Goal: Transaction & Acquisition: Purchase product/service

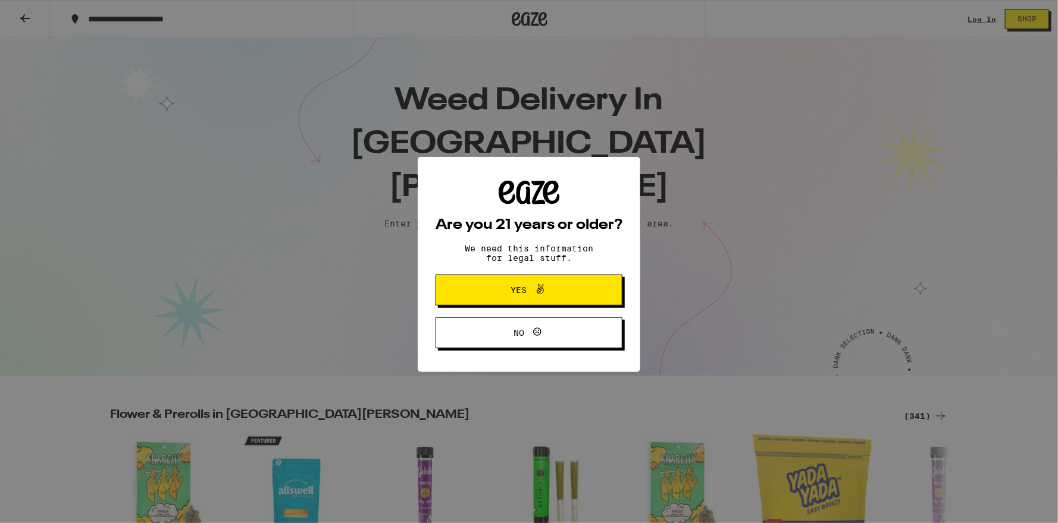
click at [574, 294] on button "Yes" at bounding box center [528, 287] width 187 height 31
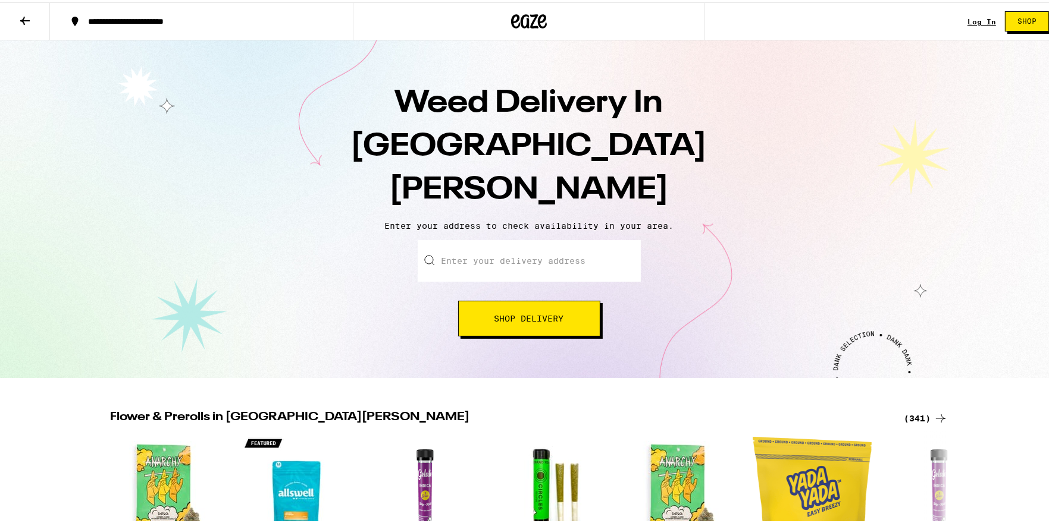
click at [1030, 24] on button "Shop" at bounding box center [1027, 19] width 44 height 20
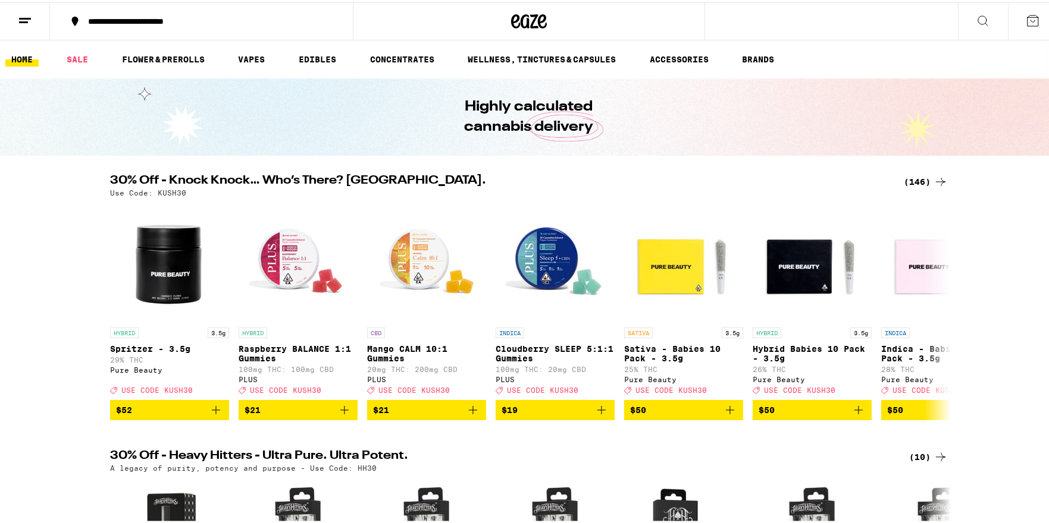
click at [209, 19] on div "**********" at bounding box center [207, 19] width 250 height 8
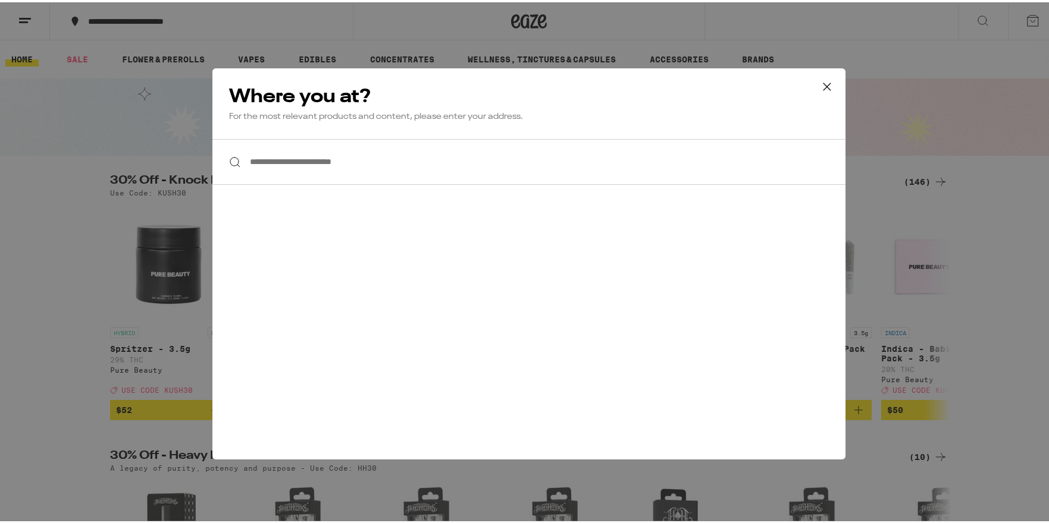
click at [300, 156] on input "**********" at bounding box center [528, 160] width 633 height 46
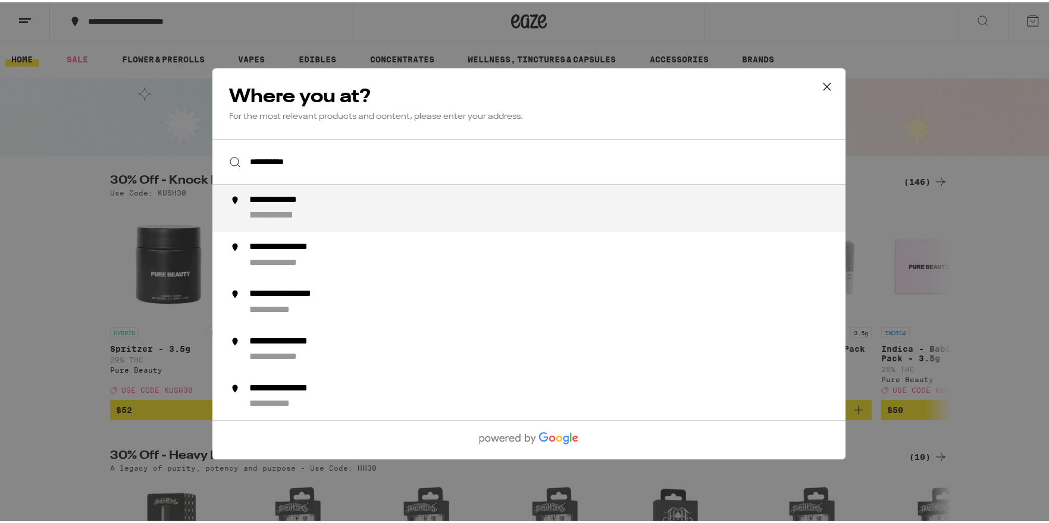
click at [305, 201] on div "**********" at bounding box center [289, 198] width 80 height 12
type input "**********"
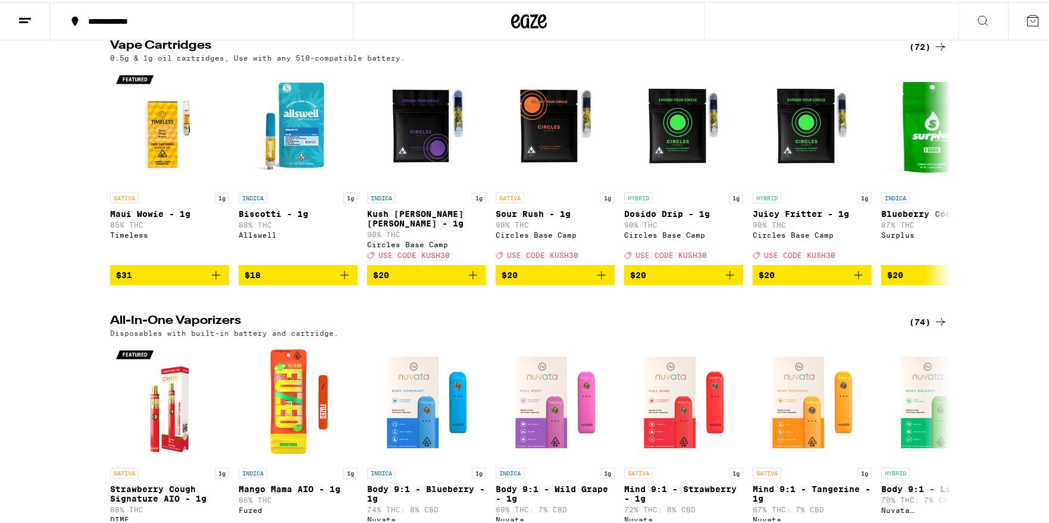
scroll to position [1725, 0]
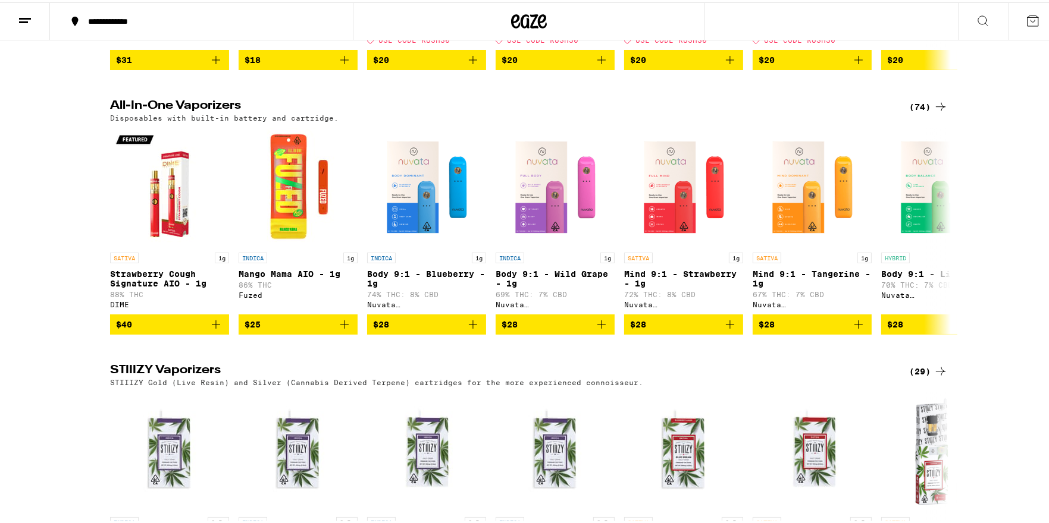
click at [911, 112] on div "(74)" at bounding box center [928, 105] width 39 height 14
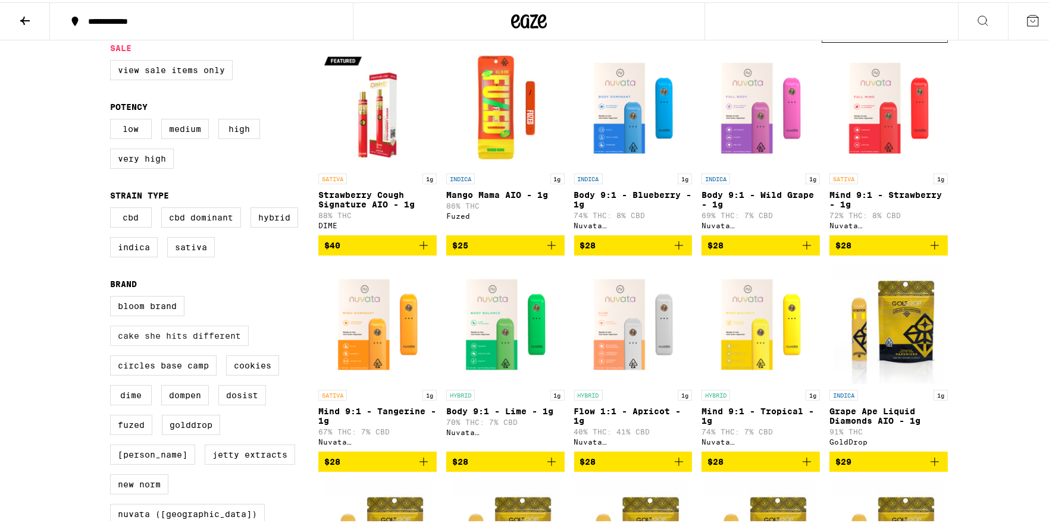
scroll to position [118, 0]
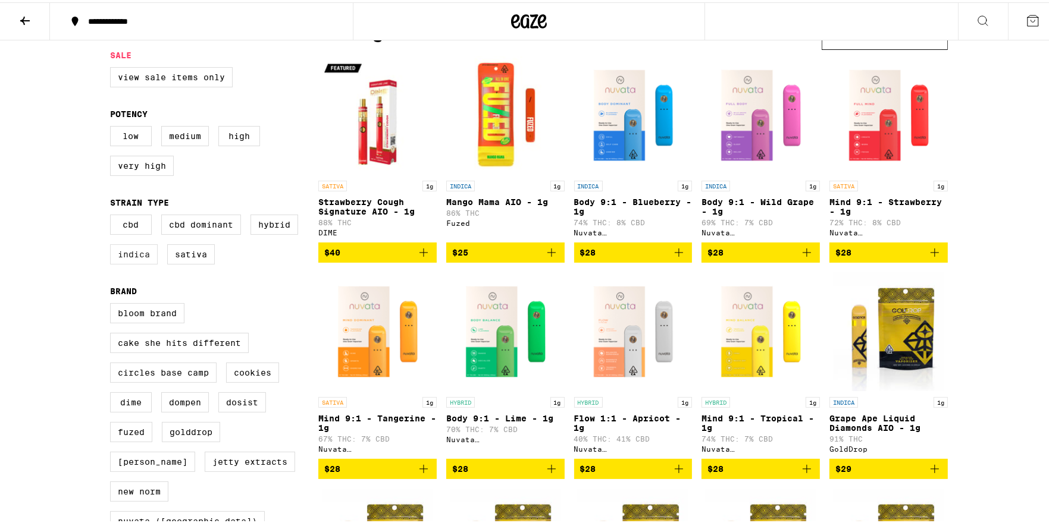
click at [134, 258] on label "Indica" at bounding box center [134, 252] width 48 height 20
click at [113, 215] on input "Indica" at bounding box center [112, 214] width 1 height 1
checkbox input "true"
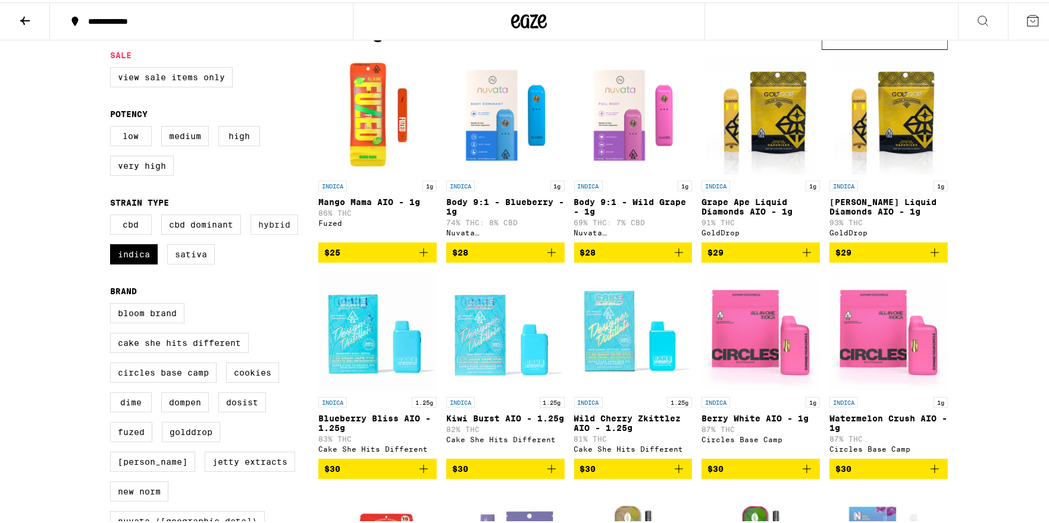
click at [285, 230] on label "Hybrid" at bounding box center [274, 222] width 48 height 20
click at [113, 215] on input "Hybrid" at bounding box center [112, 214] width 1 height 1
checkbox input "true"
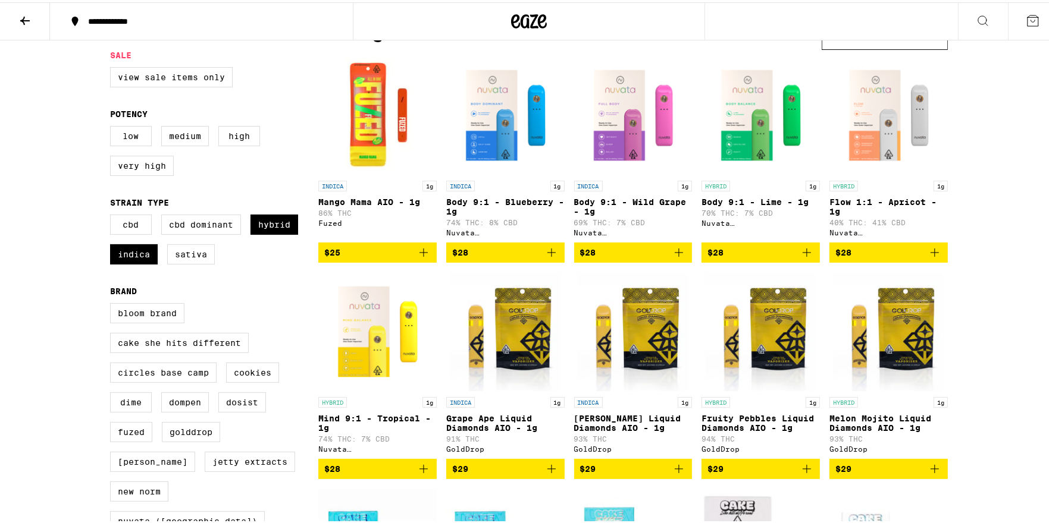
scroll to position [59, 0]
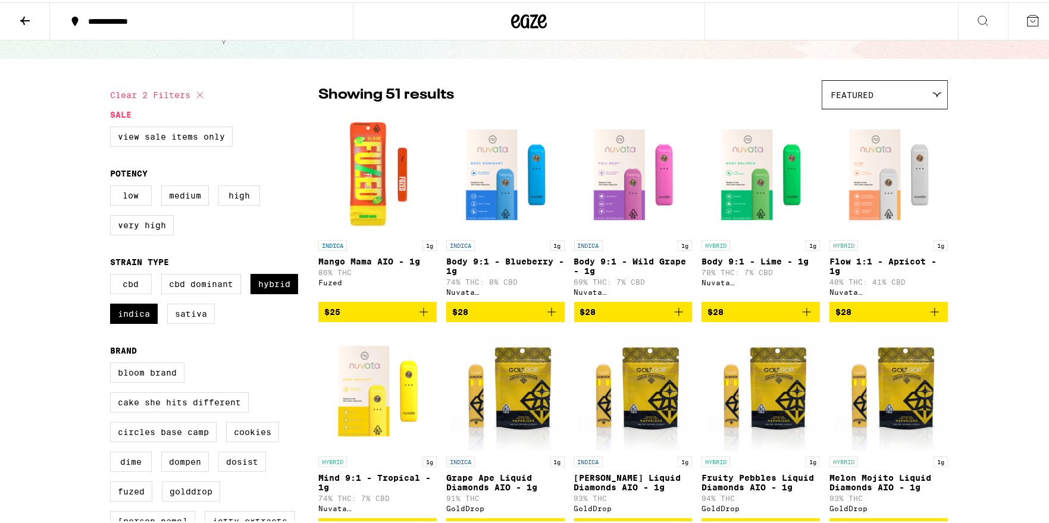
click at [420, 312] on icon "Add to bag" at bounding box center [423, 310] width 14 height 14
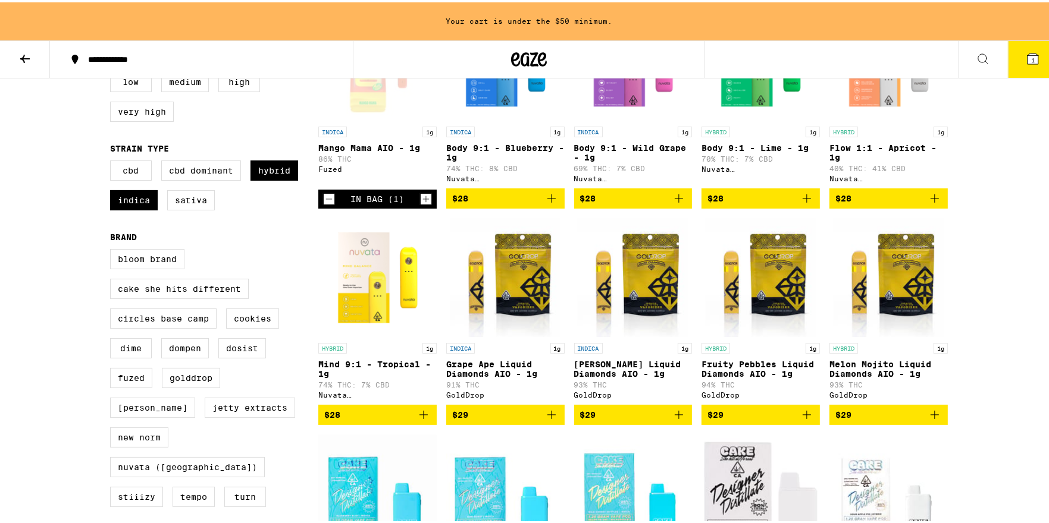
scroll to position [216, 0]
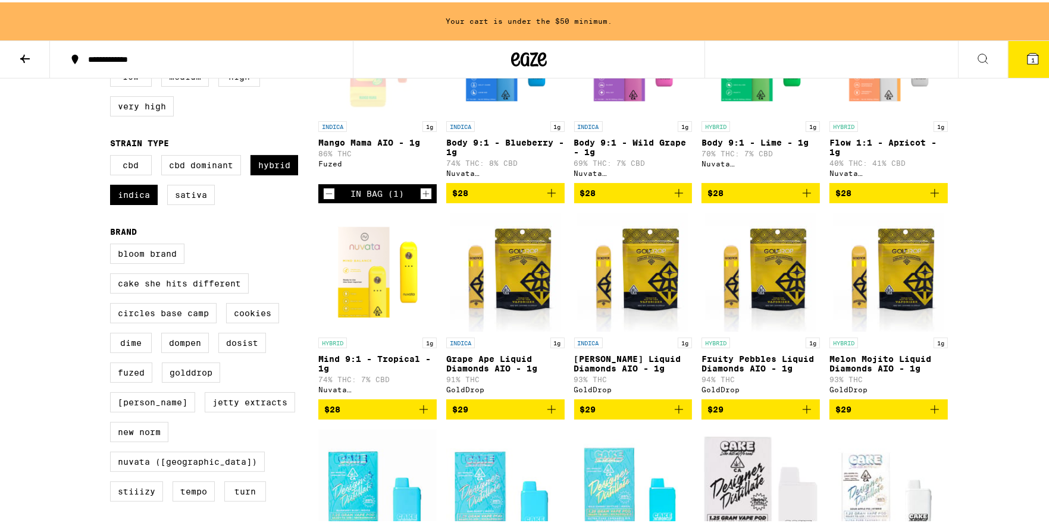
click at [804, 415] on icon "Add to bag" at bounding box center [806, 407] width 14 height 14
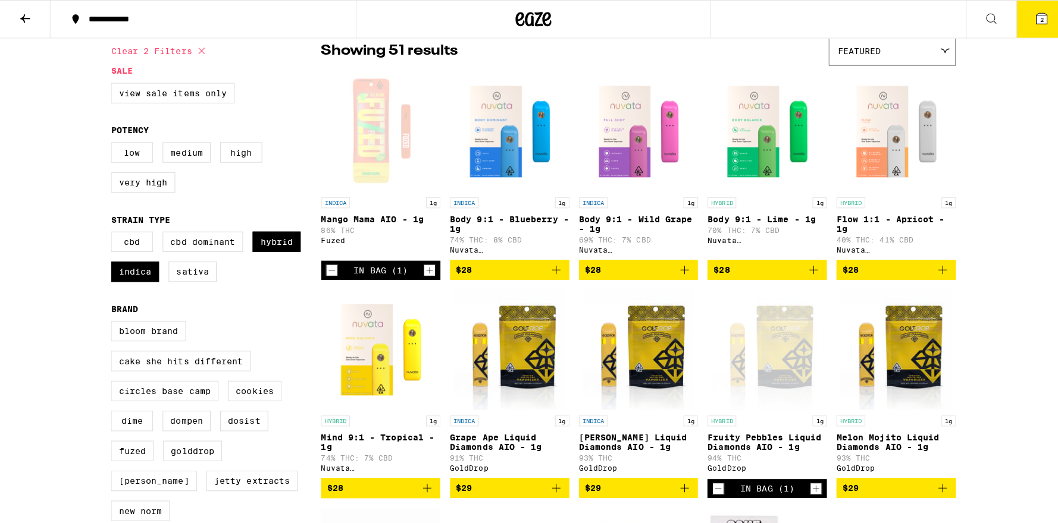
scroll to position [59, 0]
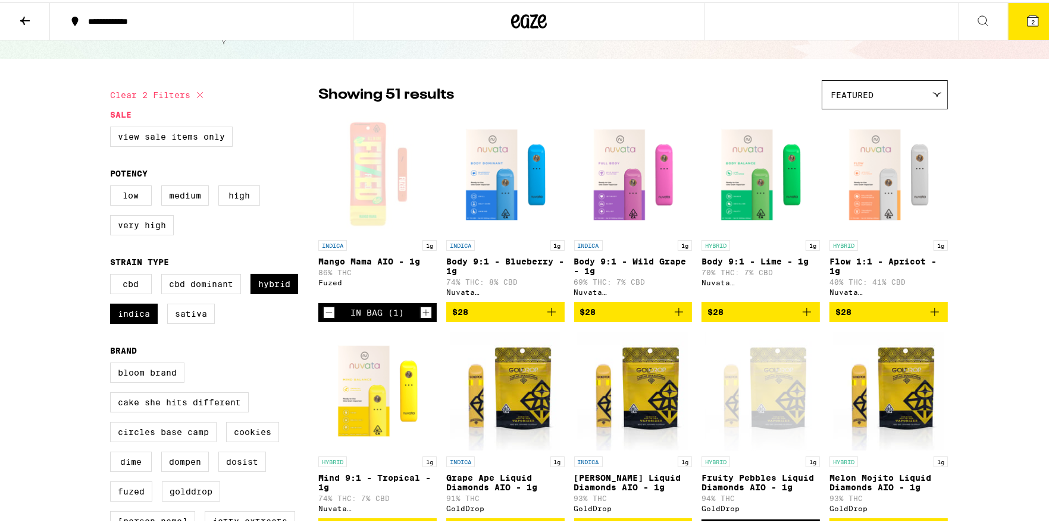
click at [1012, 26] on button "2" at bounding box center [1033, 19] width 50 height 37
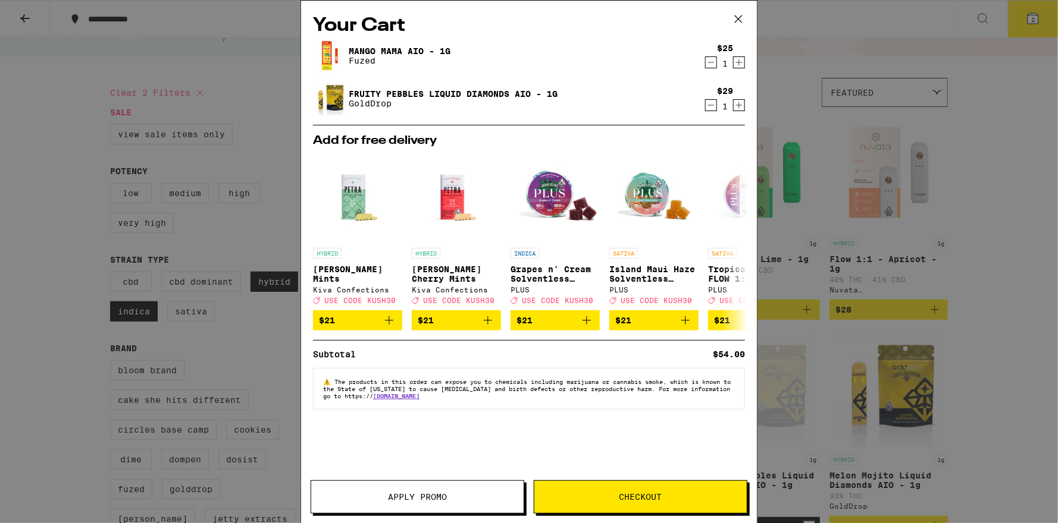
click at [600, 494] on span "Checkout" at bounding box center [640, 497] width 212 height 8
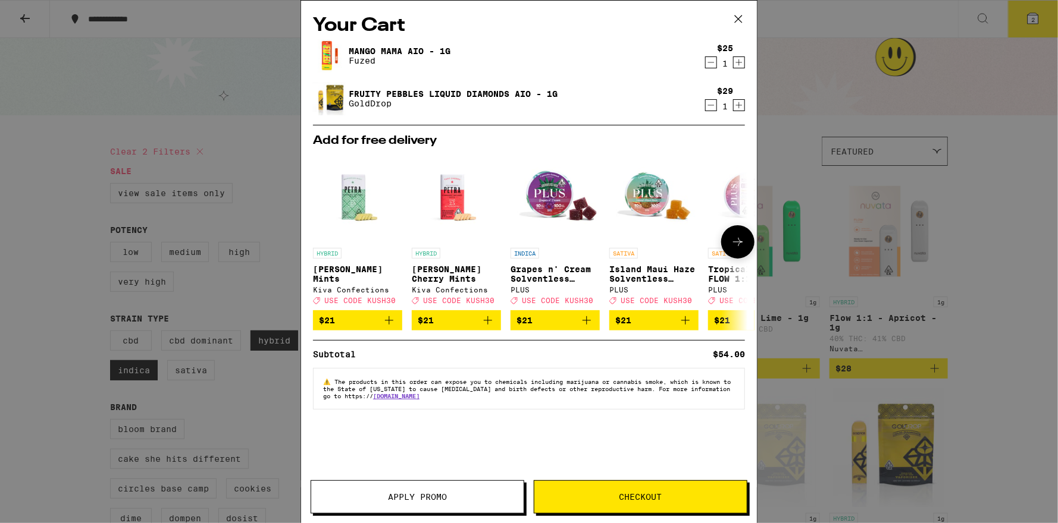
click at [739, 241] on icon at bounding box center [738, 242] width 10 height 8
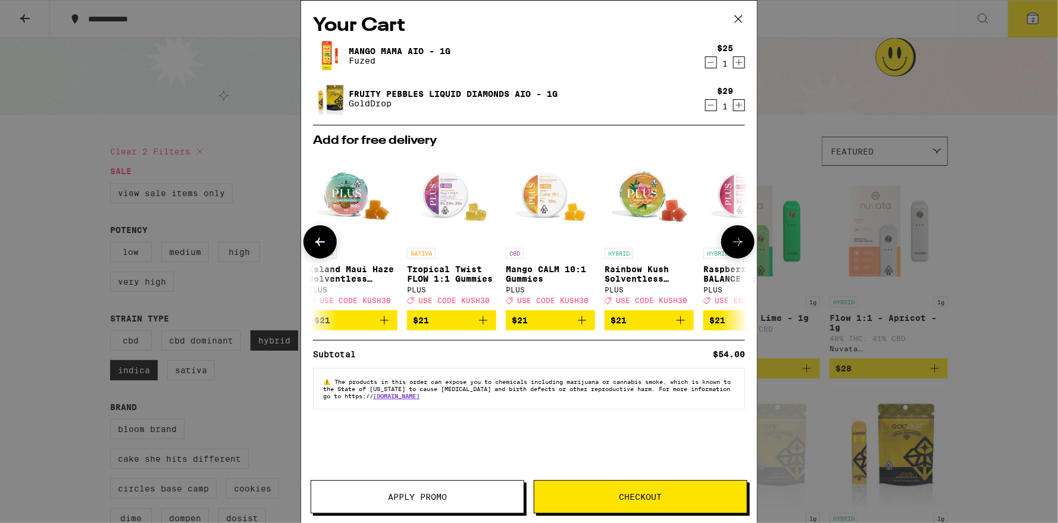
scroll to position [0, 303]
click at [739, 241] on icon at bounding box center [738, 242] width 10 height 8
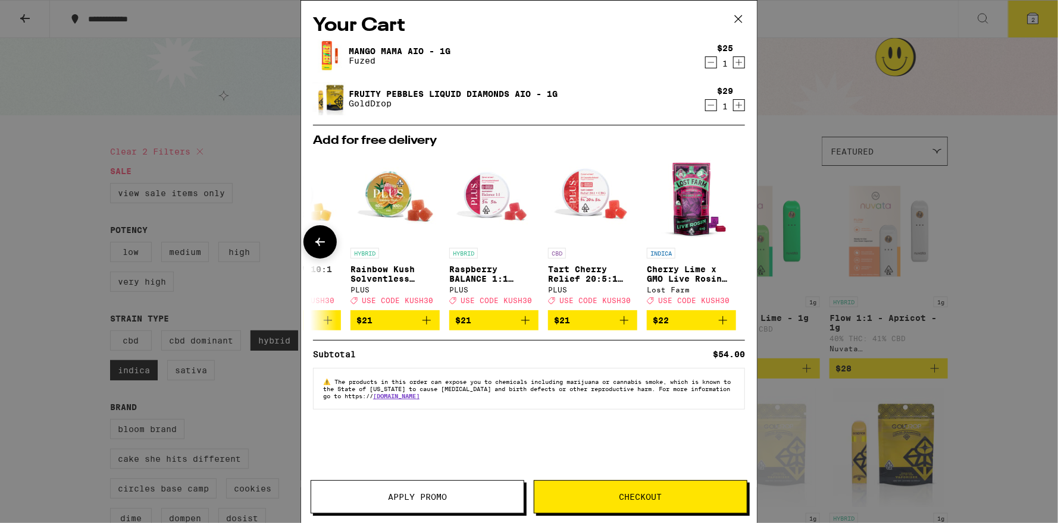
click at [321, 246] on icon at bounding box center [320, 242] width 14 height 14
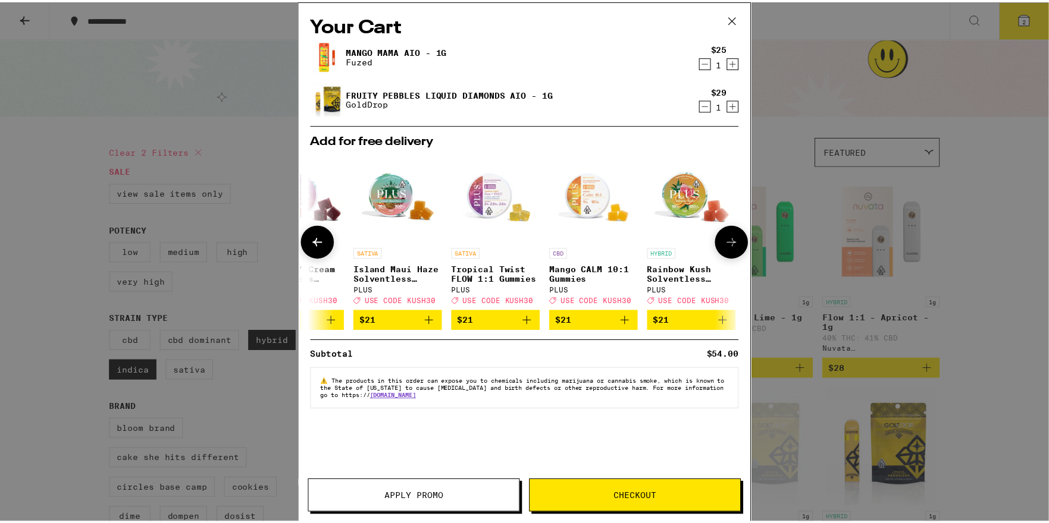
scroll to position [0, 252]
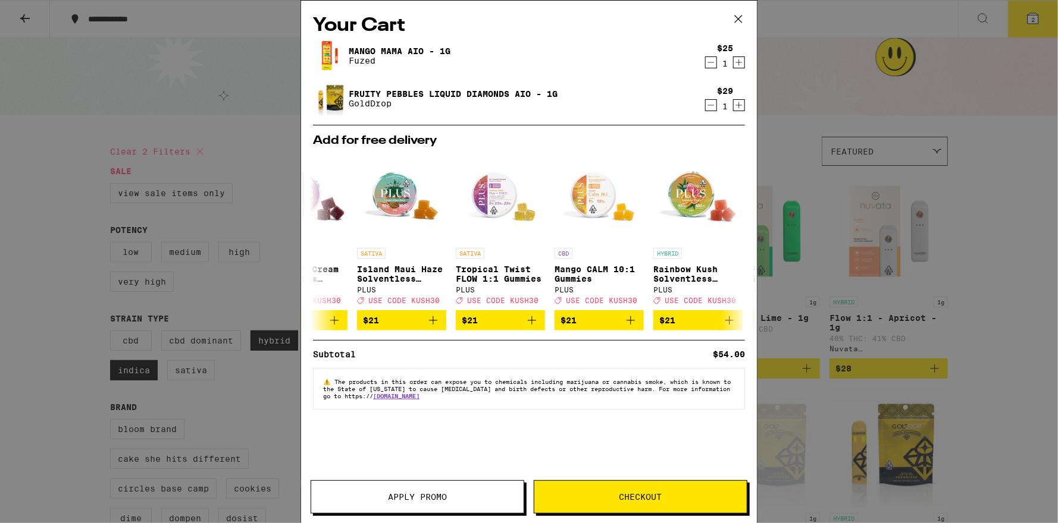
click at [606, 510] on button "Checkout" at bounding box center [641, 497] width 214 height 33
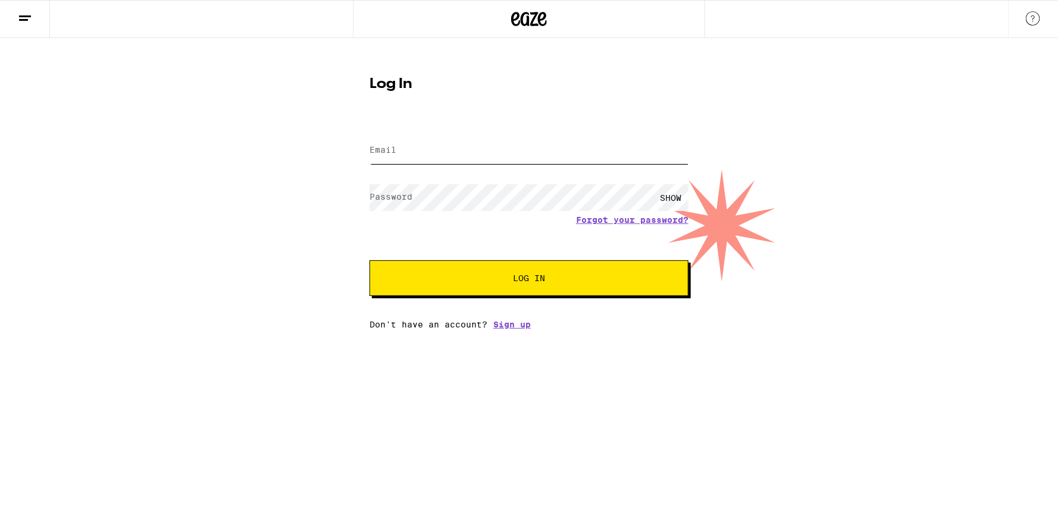
click at [425, 144] on input "Email" at bounding box center [528, 150] width 319 height 27
type input "[EMAIL_ADDRESS][DOMAIN_NAME]"
click at [369, 261] on button "Log In" at bounding box center [528, 279] width 319 height 36
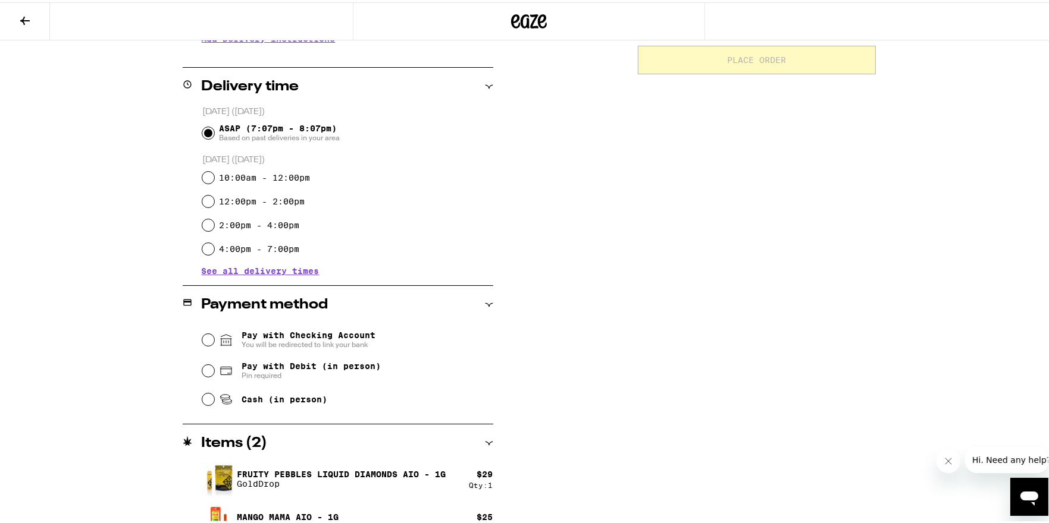
scroll to position [288, 0]
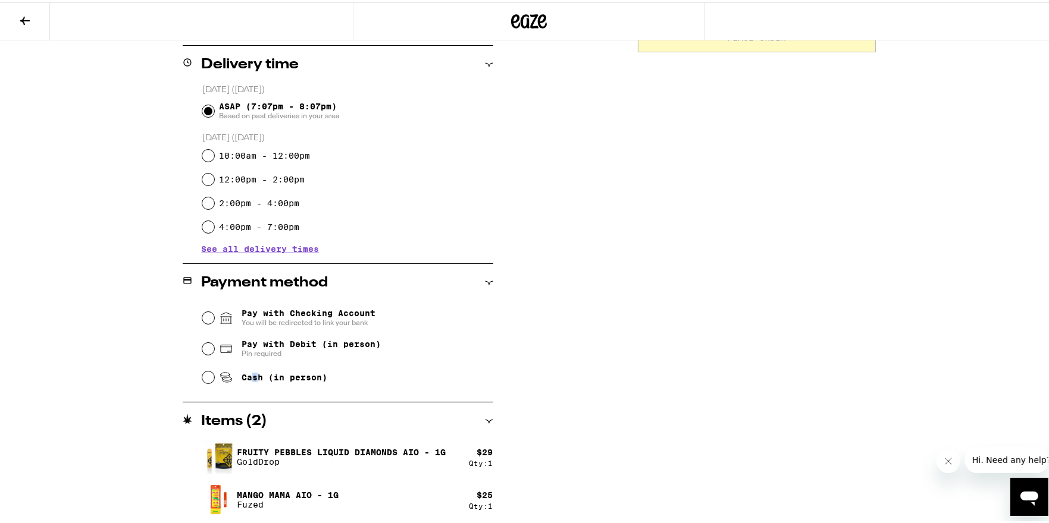
click at [250, 371] on span "Cash (in person)" at bounding box center [284, 376] width 86 height 10
click at [202, 375] on input "Cash (in person)" at bounding box center [208, 375] width 12 height 12
radio input "true"
click at [148, 354] on div "**********" at bounding box center [529, 190] width 856 height 669
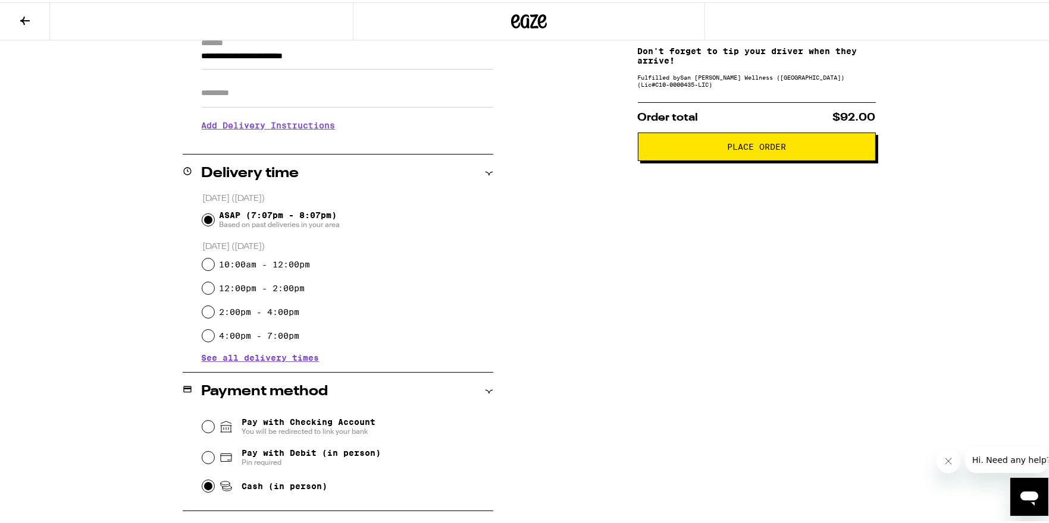
scroll to position [169, 0]
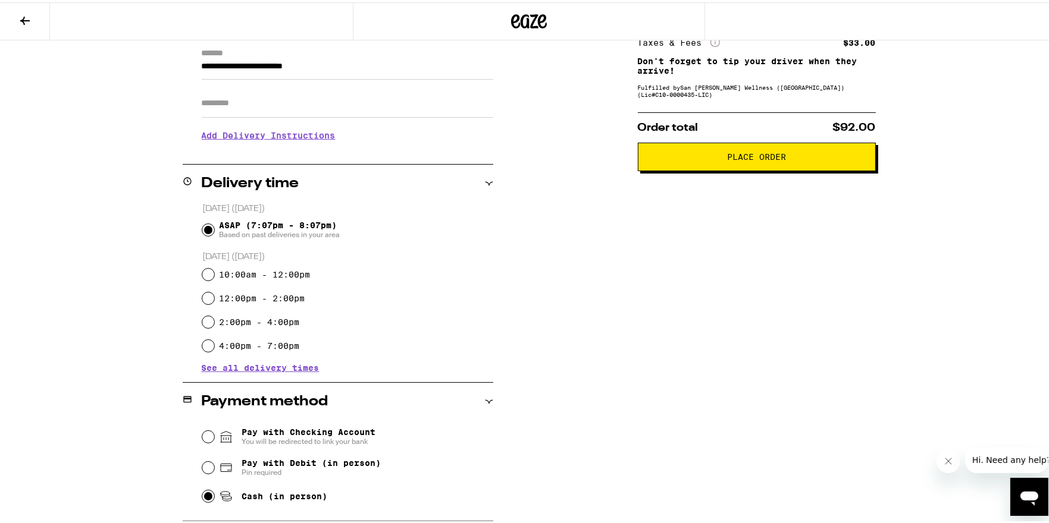
click at [729, 153] on span "Place Order" at bounding box center [756, 154] width 59 height 8
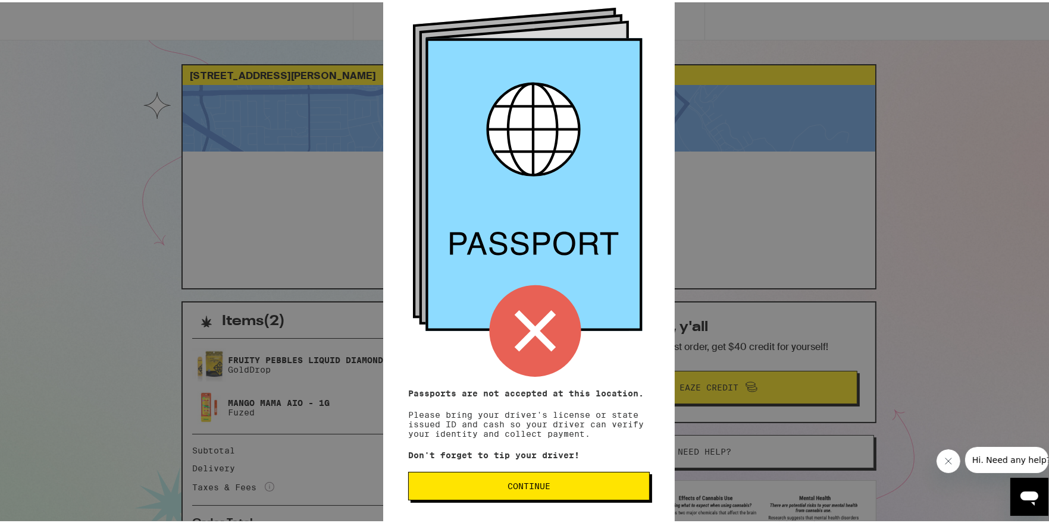
scroll to position [67, 0]
click at [554, 488] on span "Continue" at bounding box center [528, 484] width 221 height 8
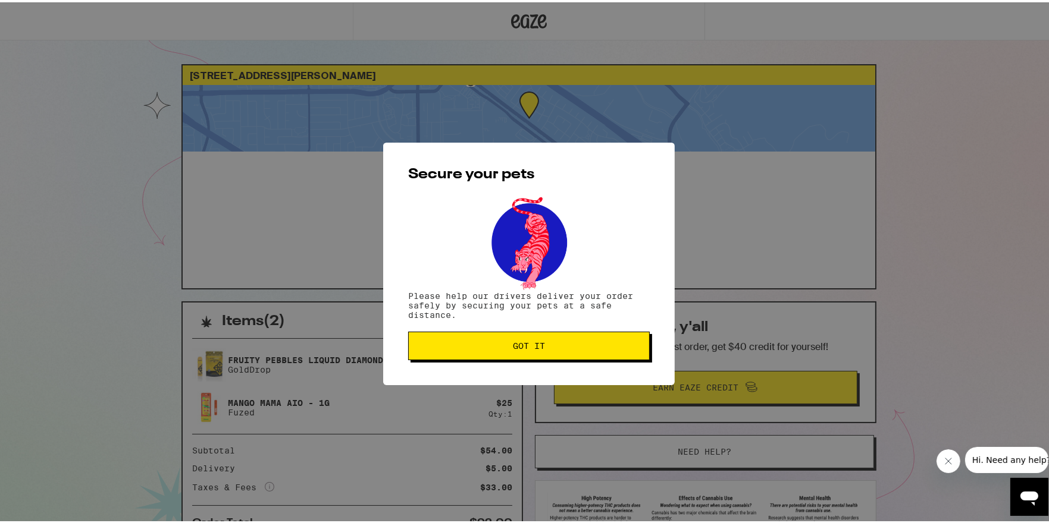
click at [517, 344] on span "Got it" at bounding box center [529, 344] width 32 height 8
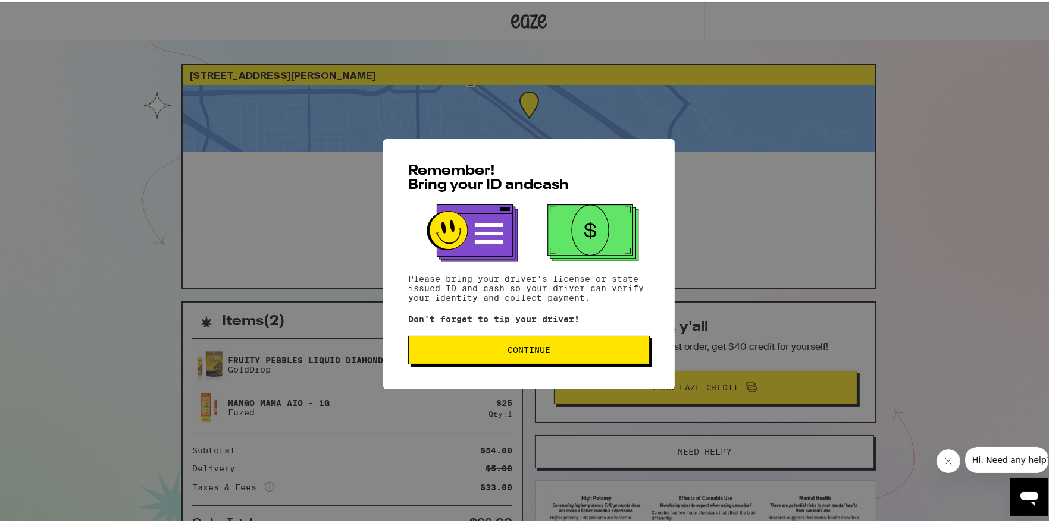
click at [507, 352] on span "Continue" at bounding box center [528, 348] width 43 height 8
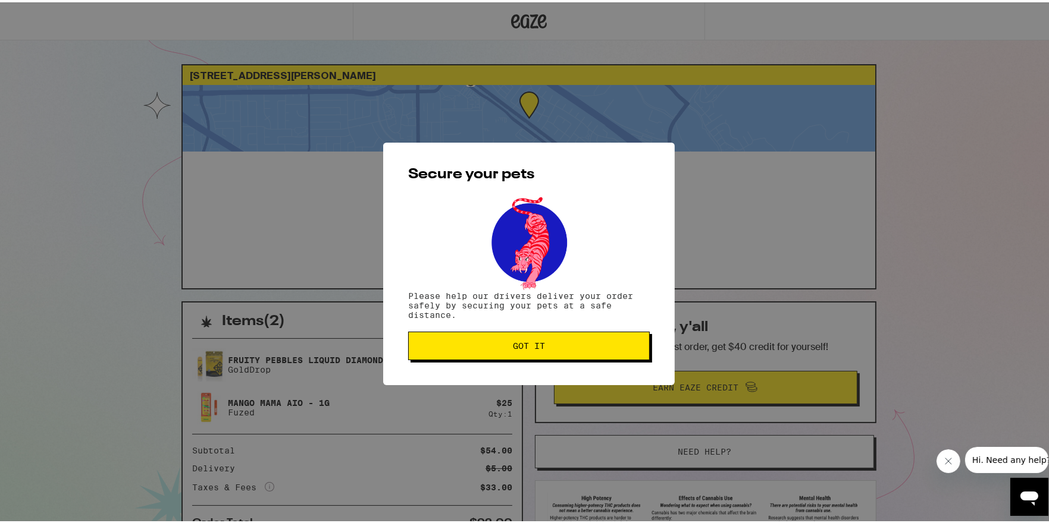
click at [504, 351] on button "Got it" at bounding box center [528, 344] width 241 height 29
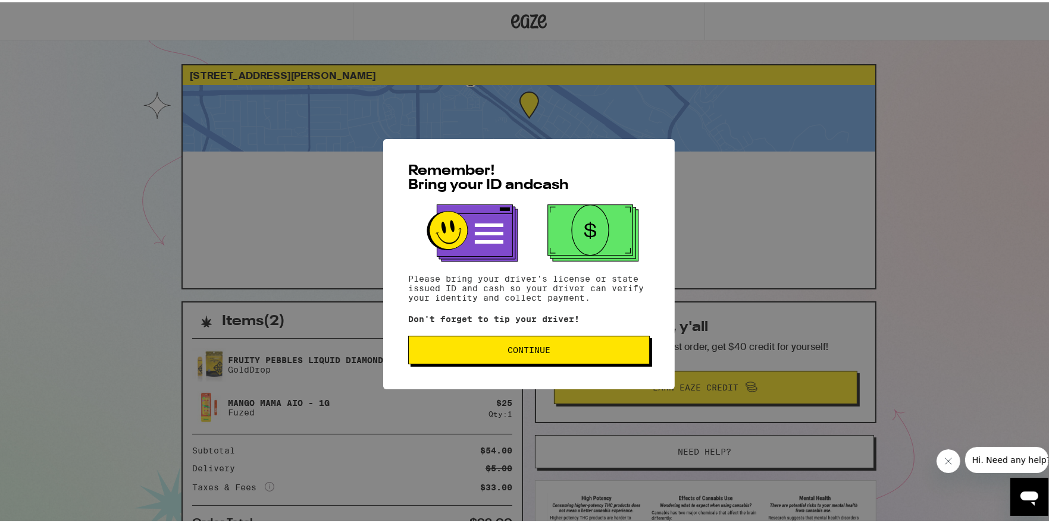
click at [574, 350] on span "Continue" at bounding box center [528, 348] width 221 height 8
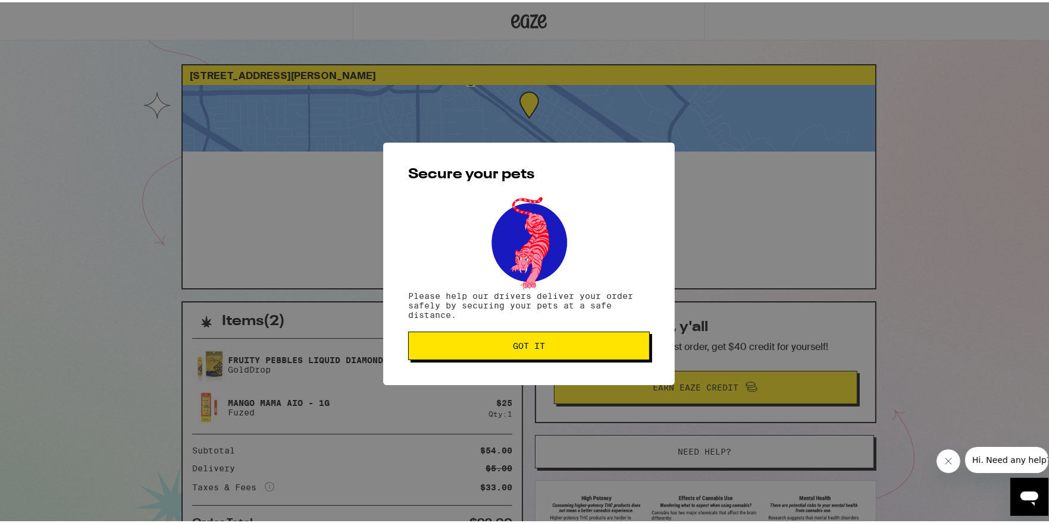
click at [574, 350] on button "Got it" at bounding box center [528, 344] width 241 height 29
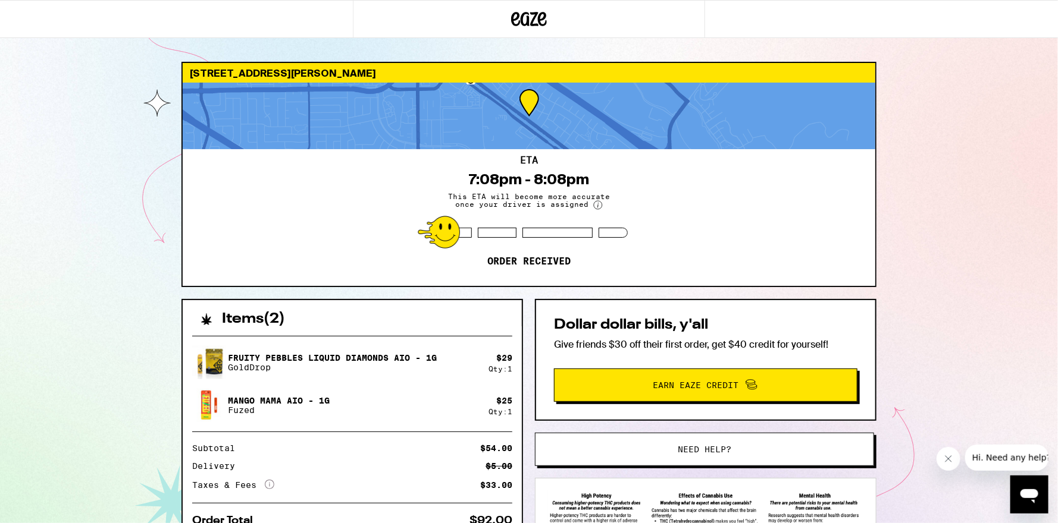
click at [932, 332] on div "63 Oldwell Ct San Jose 95138 ETA 7:08pm - 8:08pm This ETA will become more accu…" at bounding box center [529, 324] width 1058 height 648
click at [948, 454] on icon "Close message from company" at bounding box center [948, 459] width 10 height 10
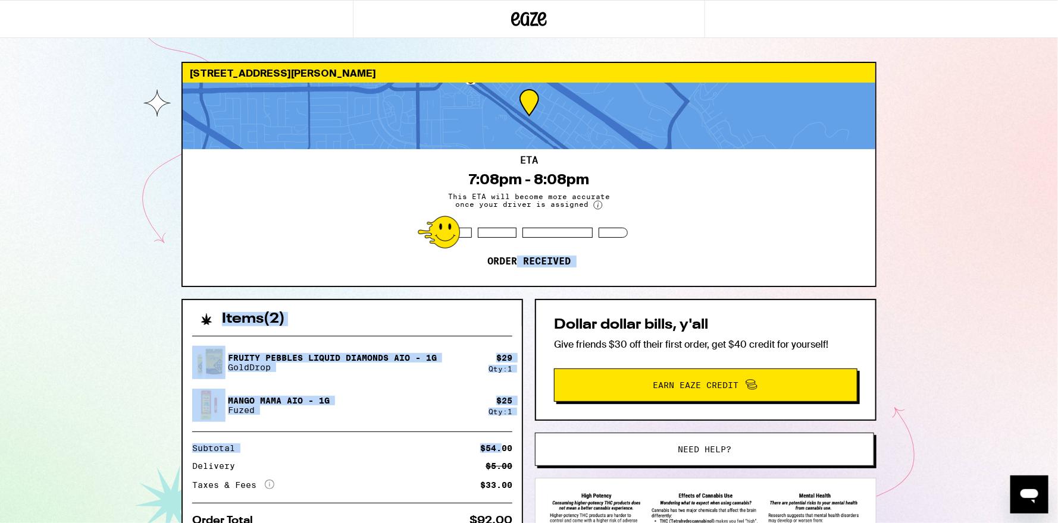
drag, startPoint x: 503, startPoint y: 438, endPoint x: 521, endPoint y: 269, distance: 169.9
click at [519, 270] on div "63 Oldwell Ct San Jose 95138 ETA 7:08pm - 8:08pm This ETA will become more accu…" at bounding box center [529, 355] width 714 height 586
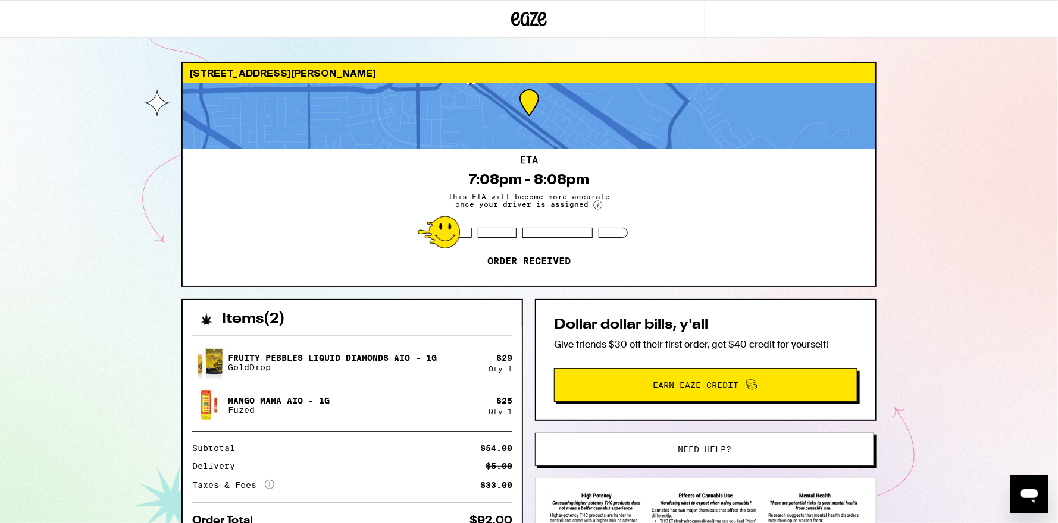
click at [877, 277] on div "63 Oldwell Ct San Jose 95138 ETA 7:08pm - 8:08pm This ETA will become more accu…" at bounding box center [529, 355] width 714 height 586
click at [880, 272] on div "63 Oldwell Ct San Jose 95138 ETA 7:08pm - 8:08pm This ETA will become more accu…" at bounding box center [529, 355] width 714 height 586
drag, startPoint x: 1038, startPoint y: 0, endPoint x: 798, endPoint y: 65, distance: 249.0
click at [798, 65] on div "[STREET_ADDRESS][PERSON_NAME]" at bounding box center [529, 73] width 692 height 20
click at [527, 18] on icon at bounding box center [529, 19] width 18 height 14
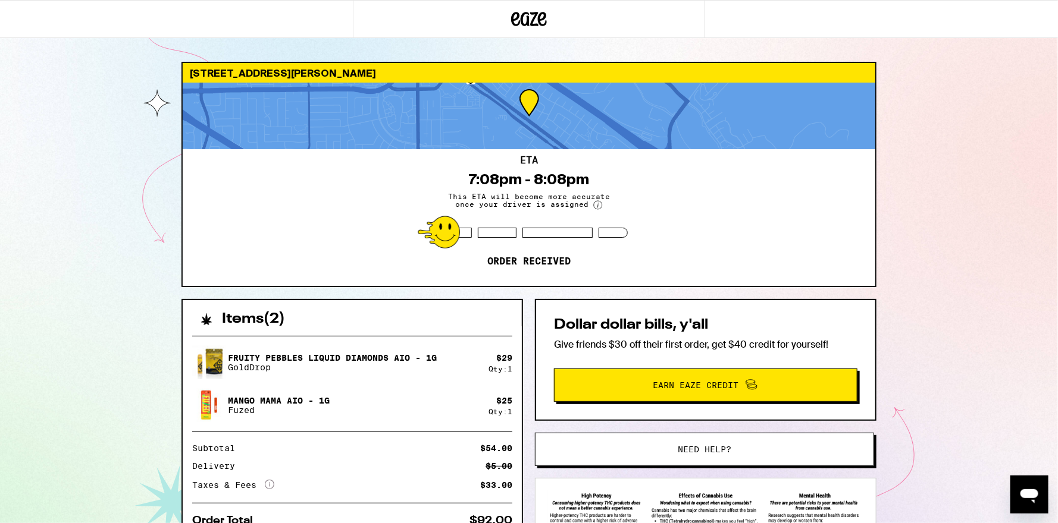
click at [527, 18] on icon at bounding box center [529, 19] width 18 height 14
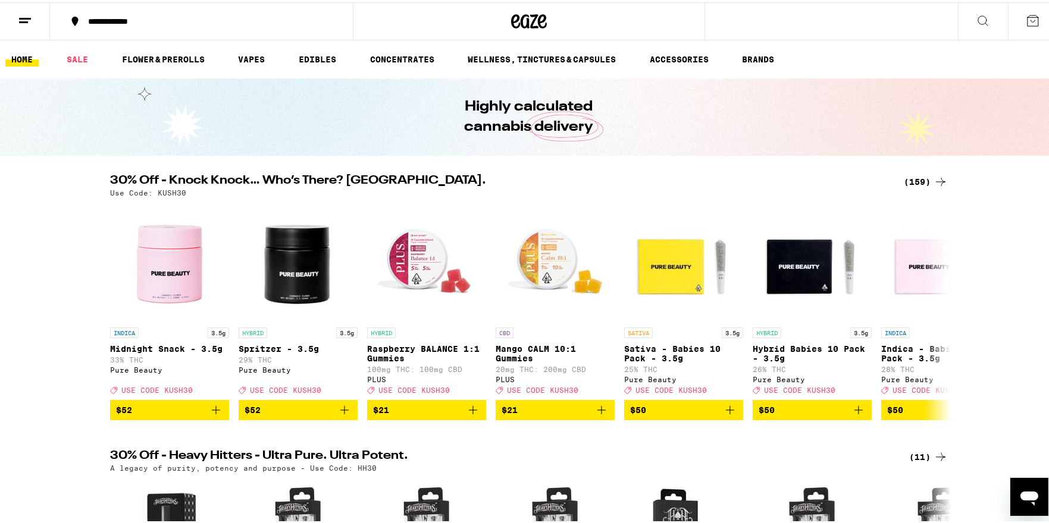
click at [25, 57] on link "HOME" at bounding box center [21, 57] width 33 height 14
click at [100, 18] on div "**********" at bounding box center [207, 19] width 250 height 8
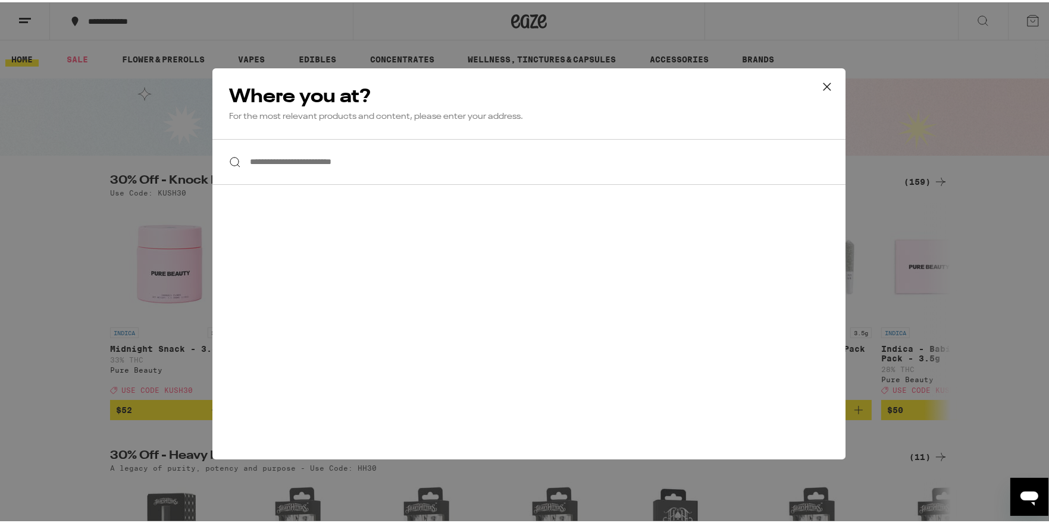
click at [820, 83] on icon at bounding box center [827, 85] width 18 height 18
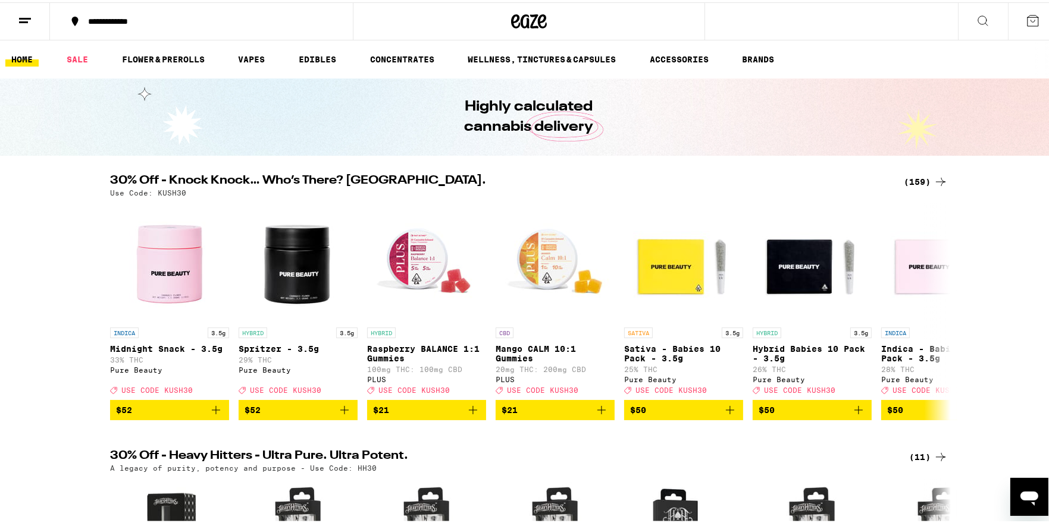
click at [36, 23] on button at bounding box center [25, 19] width 50 height 37
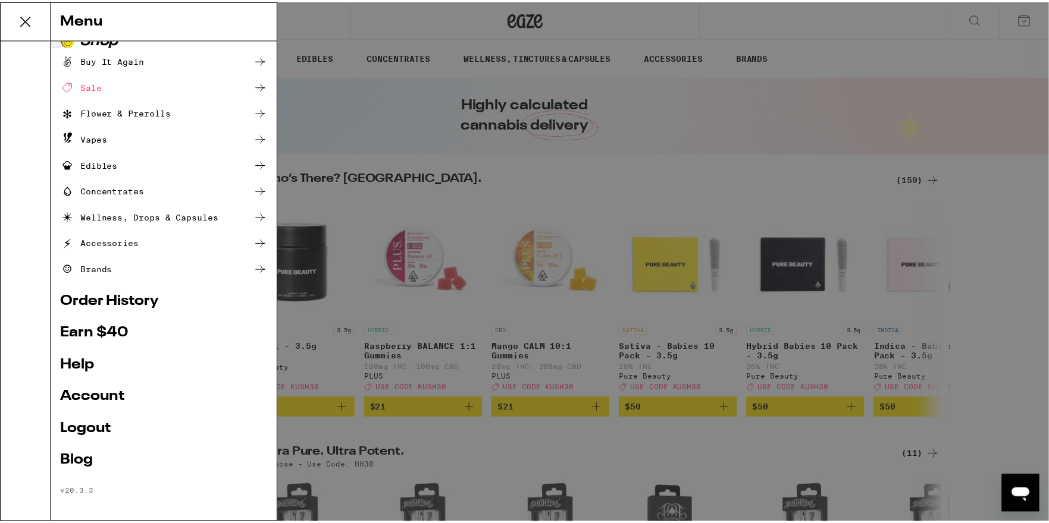
scroll to position [22, 0]
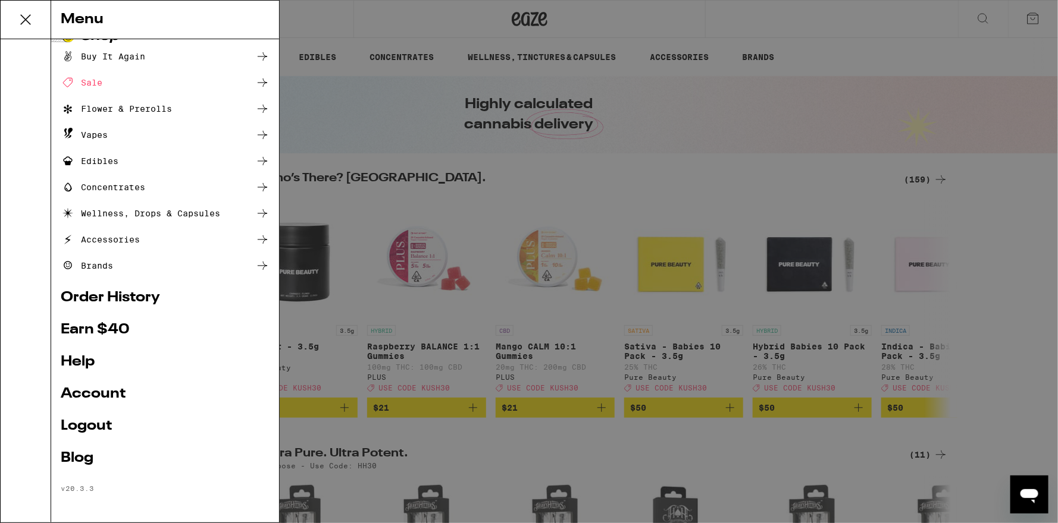
click at [131, 299] on link "Order History" at bounding box center [165, 298] width 209 height 14
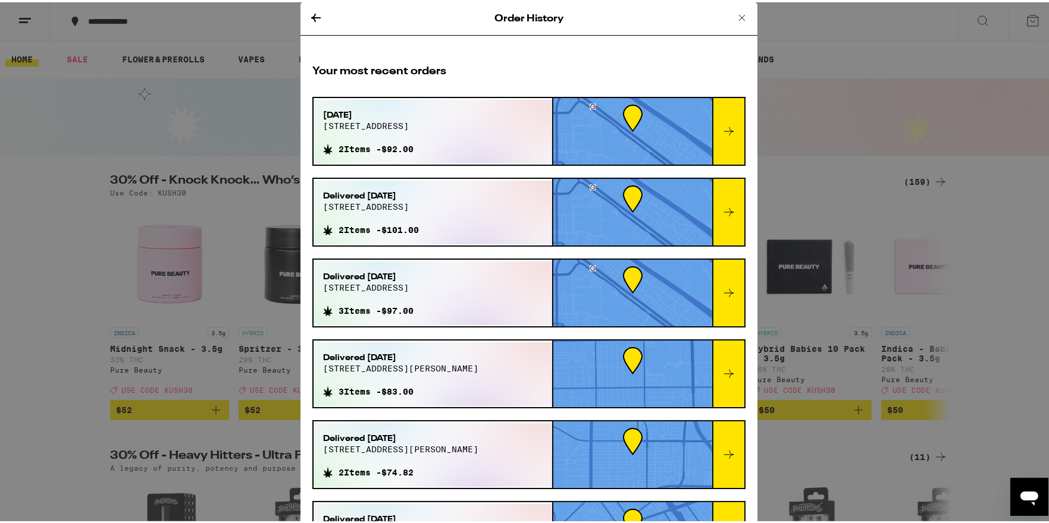
click at [724, 128] on icon at bounding box center [729, 129] width 10 height 8
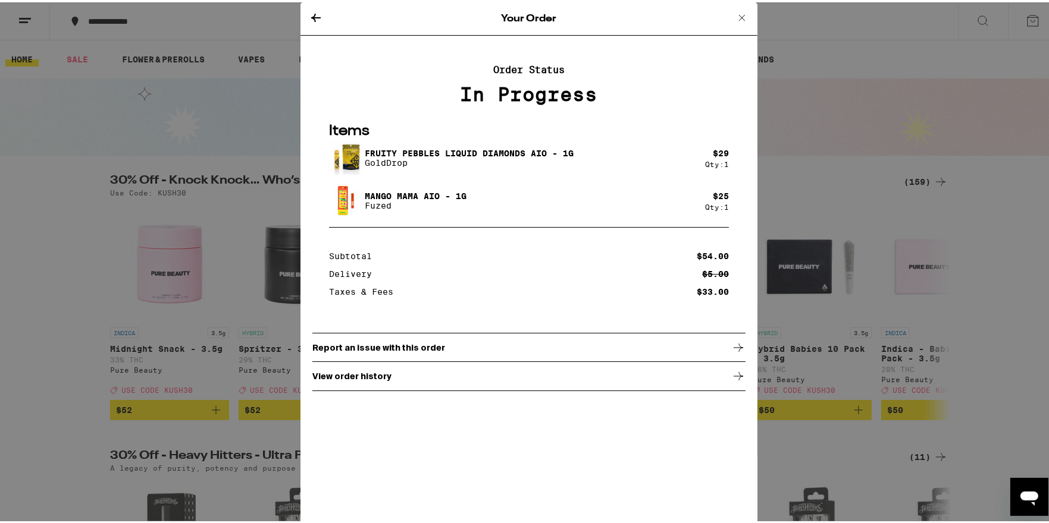
click at [742, 16] on icon at bounding box center [742, 15] width 14 height 14
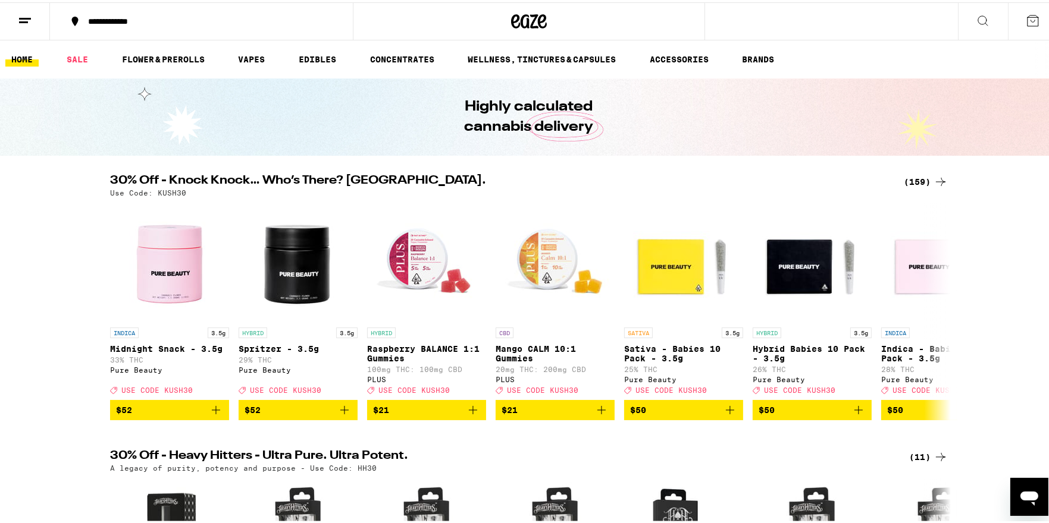
click at [851, 111] on div "Highly calculated cannabis delivery" at bounding box center [529, 114] width 1058 height 77
click at [309, 259] on img "Open page for Spritzer - 3.5g from Pure Beauty" at bounding box center [298, 259] width 119 height 119
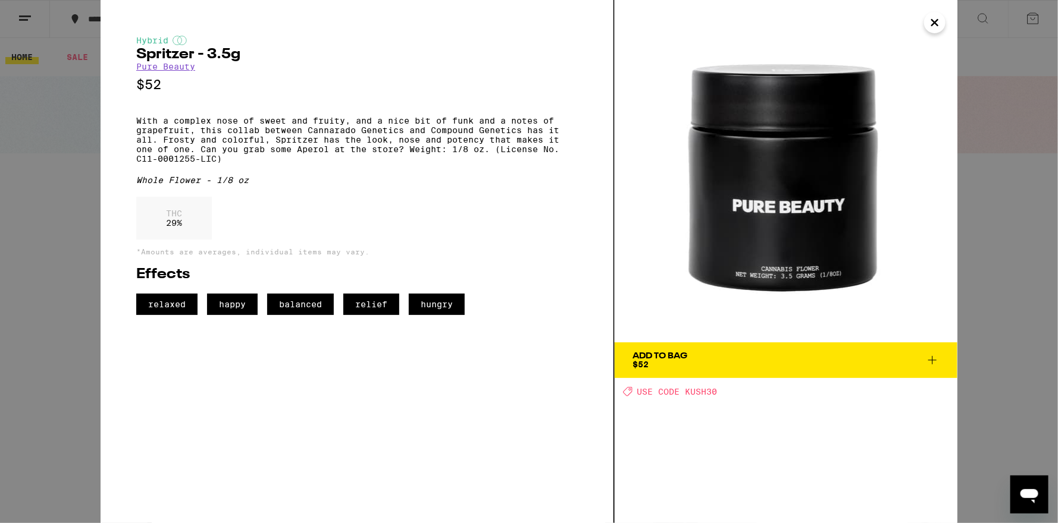
click at [927, 22] on icon "Close" at bounding box center [934, 23] width 14 height 18
